Goal: Entertainment & Leisure: Consume media (video, audio)

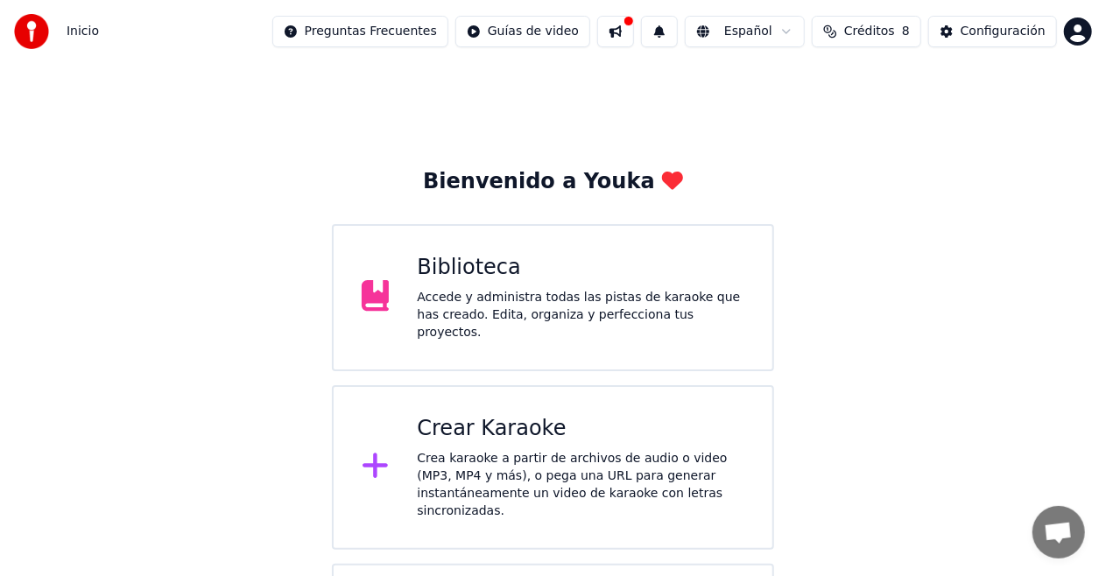
click at [495, 274] on div "Biblioteca" at bounding box center [580, 268] width 327 height 28
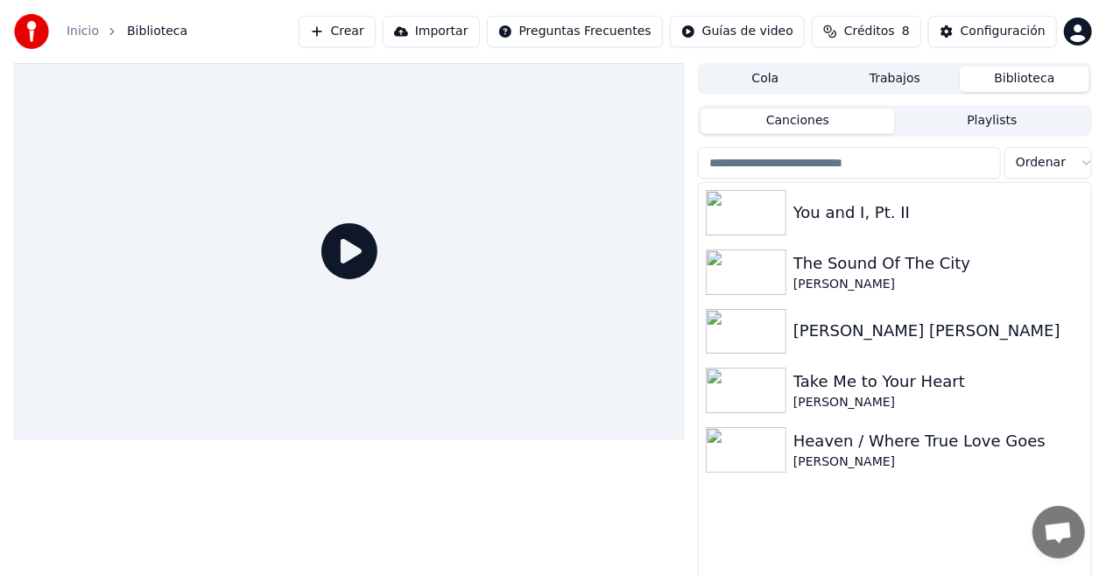
click at [495, 274] on div at bounding box center [349, 251] width 670 height 376
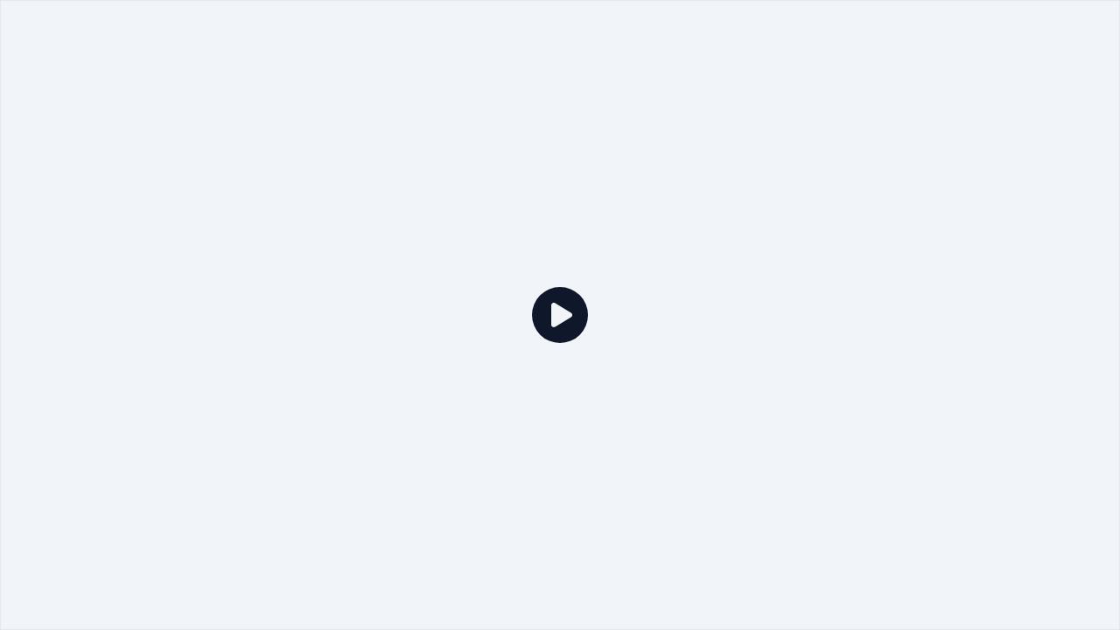
click at [883, 163] on div at bounding box center [560, 315] width 1120 height 630
click at [571, 317] on icon at bounding box center [560, 315] width 56 height 56
click at [558, 317] on icon at bounding box center [560, 315] width 56 height 56
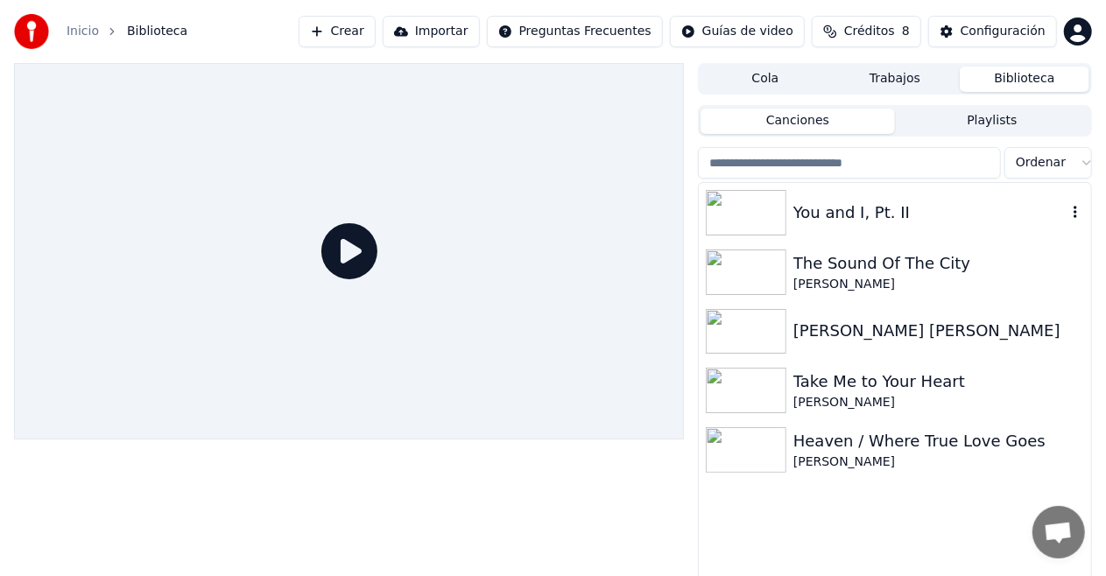
click at [755, 210] on img at bounding box center [746, 213] width 81 height 46
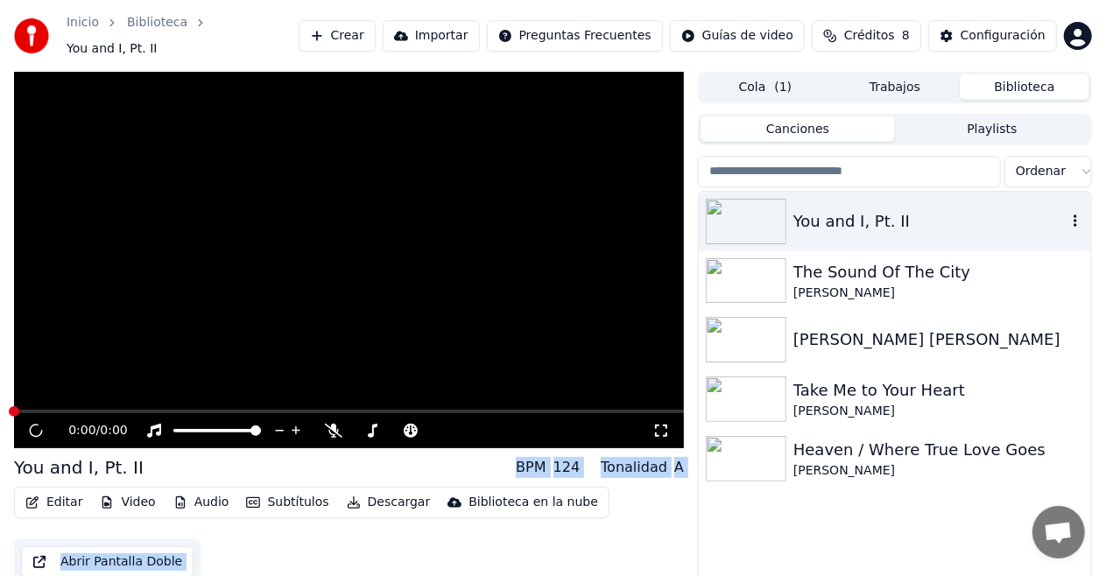
click at [755, 210] on img at bounding box center [746, 222] width 81 height 46
